Goal: Obtain resource: Download file/media

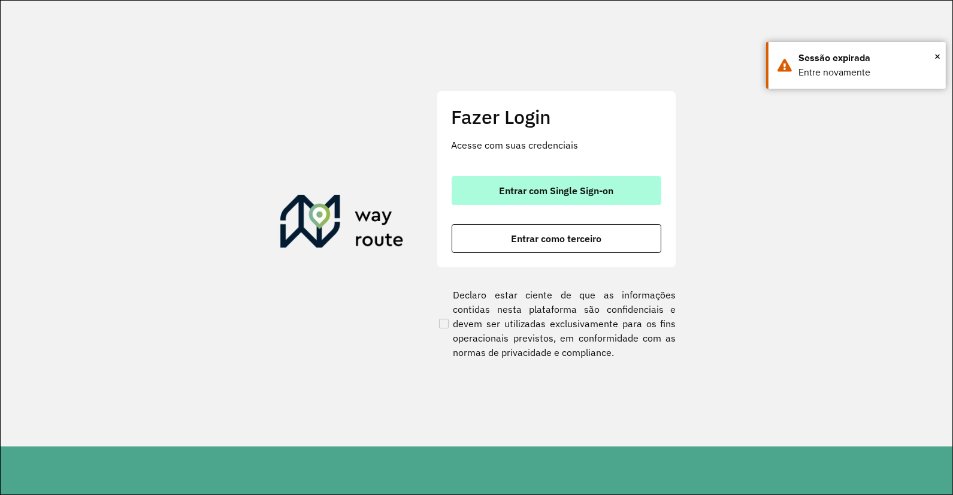
click at [544, 190] on span "Entrar com Single Sign-on" at bounding box center [556, 191] width 114 height 10
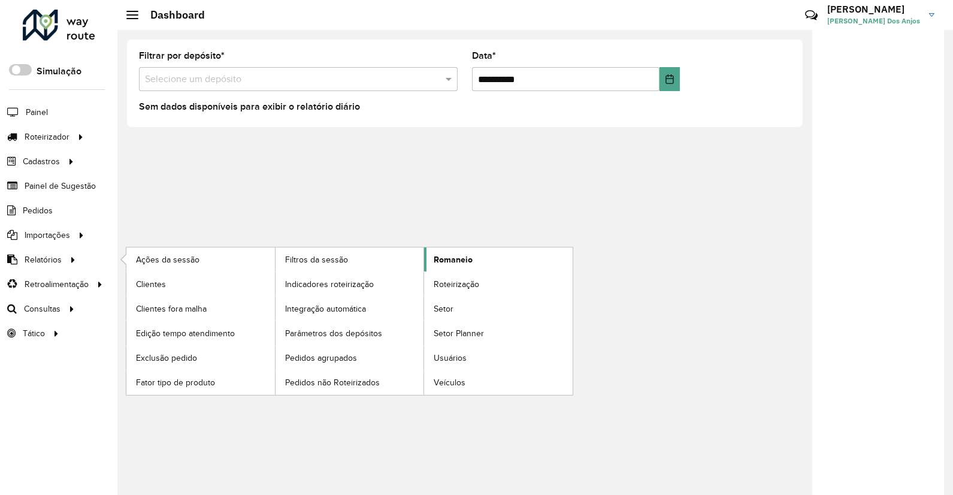
click at [457, 260] on span "Romaneio" at bounding box center [453, 259] width 39 height 13
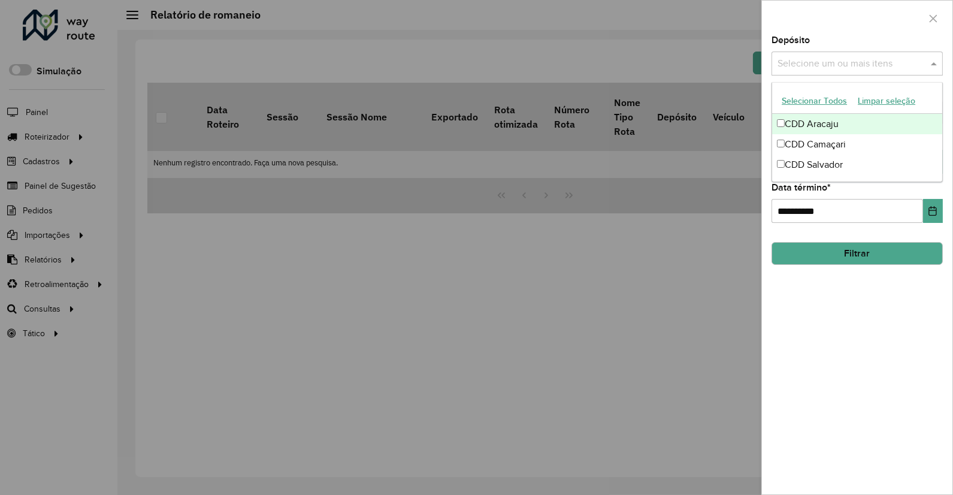
click at [816, 68] on input "text" at bounding box center [851, 64] width 153 height 14
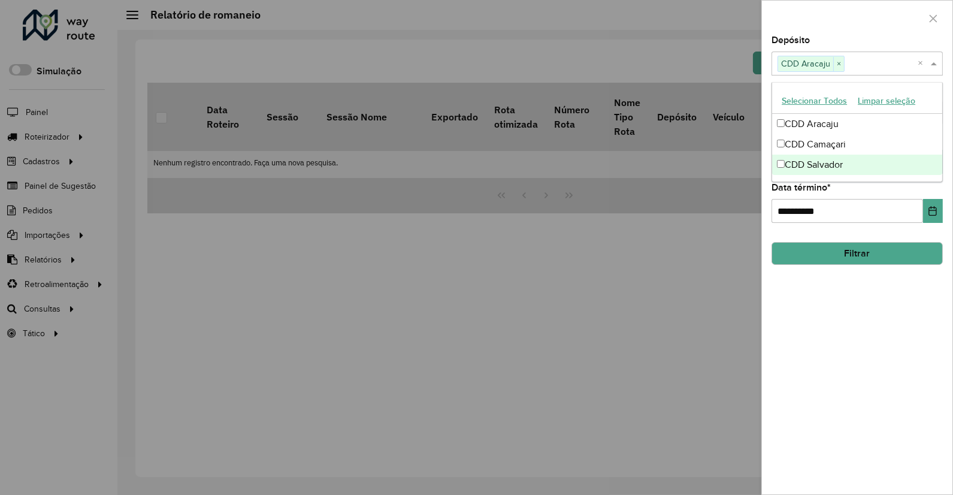
click at [842, 318] on div "**********" at bounding box center [857, 265] width 191 height 458
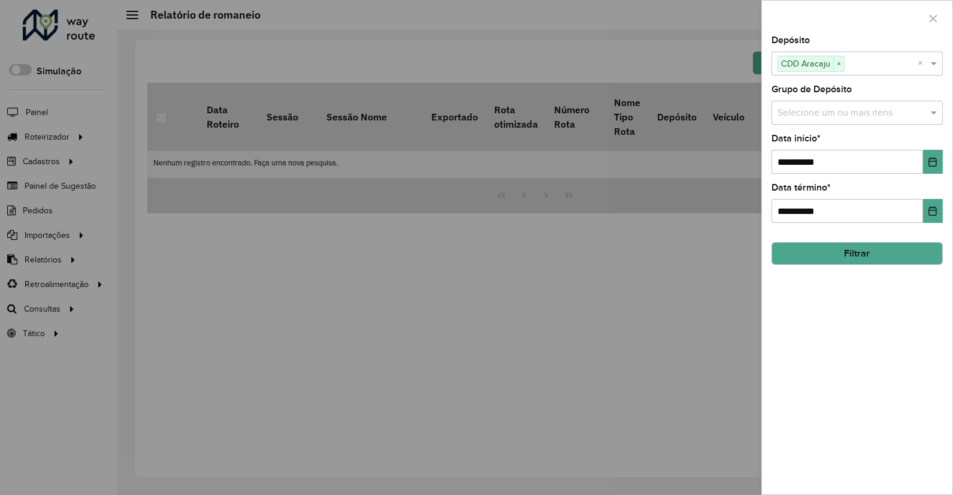
click at [852, 258] on button "Filtrar" at bounding box center [857, 253] width 171 height 23
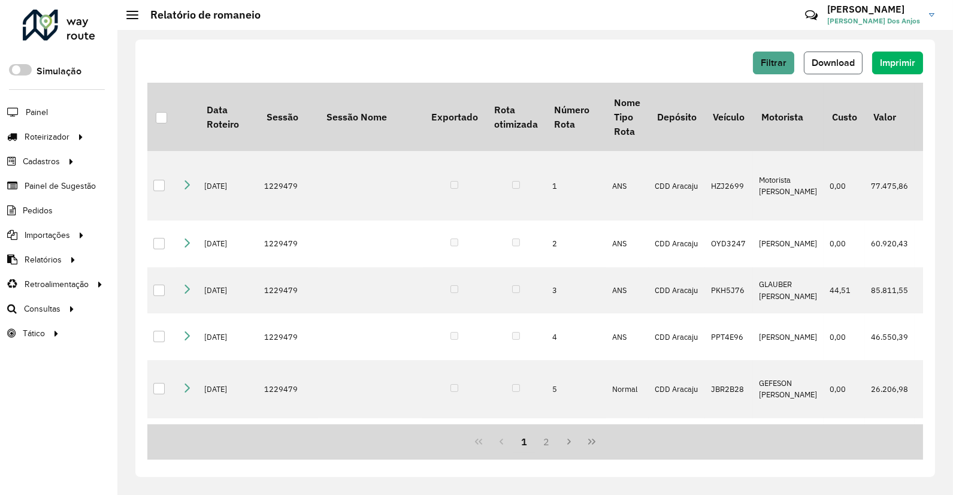
click at [833, 64] on span "Download" at bounding box center [833, 63] width 43 height 10
